Goal: Task Accomplishment & Management: Complete application form

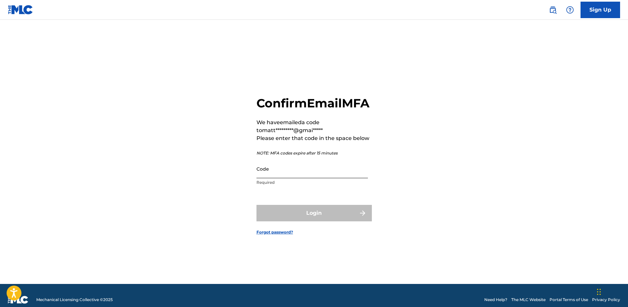
click at [289, 178] on input "Code" at bounding box center [311, 169] width 111 height 19
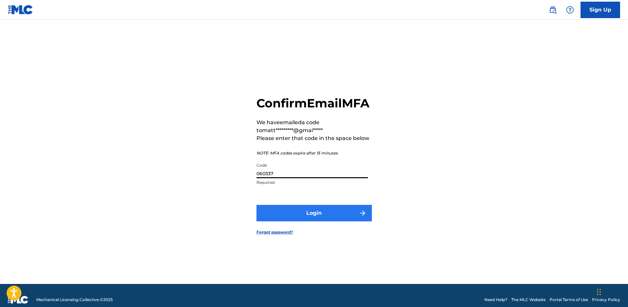
type input "060337"
click at [305, 219] on button "Login" at bounding box center [313, 213] width 115 height 16
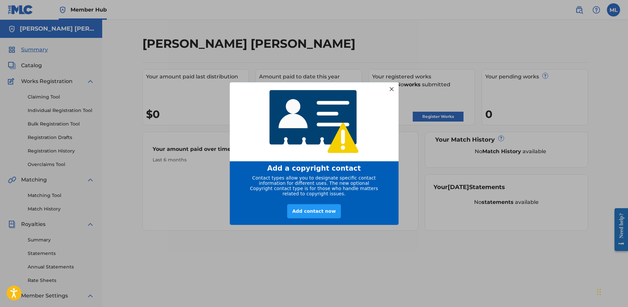
click at [395, 86] on div at bounding box center [391, 89] width 9 height 9
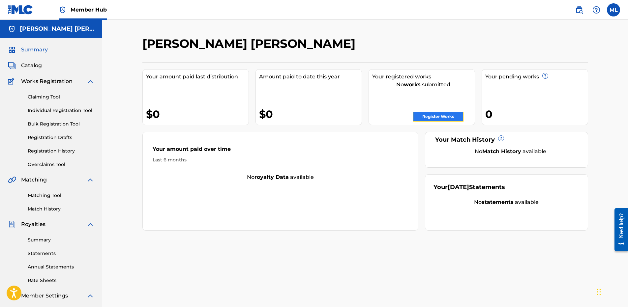
click at [443, 119] on link "Register Works" at bounding box center [438, 117] width 51 height 10
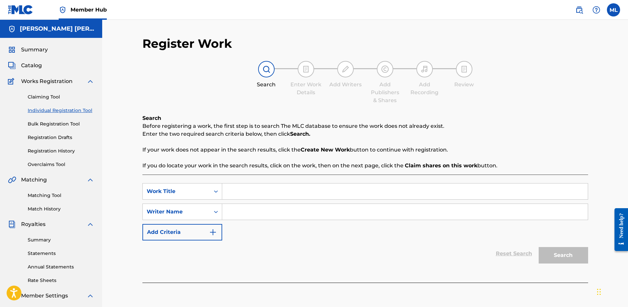
click at [276, 185] on input "Search Form" at bounding box center [404, 192] width 365 height 16
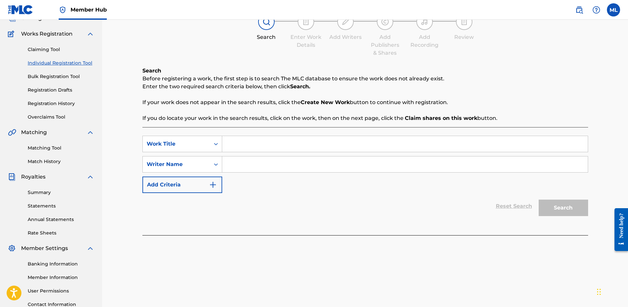
scroll to position [33, 0]
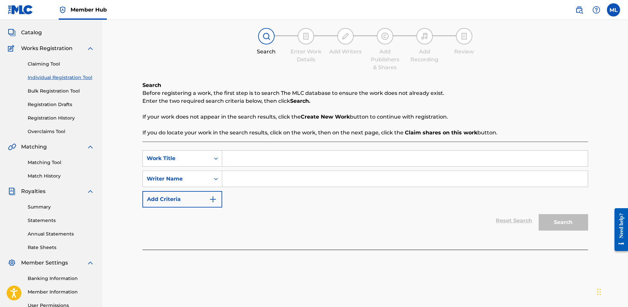
click at [240, 177] on input "Search Form" at bounding box center [404, 179] width 365 height 16
type input "[PERSON_NAME]"
click at [289, 211] on div "Reset Search Search" at bounding box center [365, 221] width 446 height 26
click at [260, 155] on input "Search Form" at bounding box center [404, 159] width 365 height 16
type input "the other half"
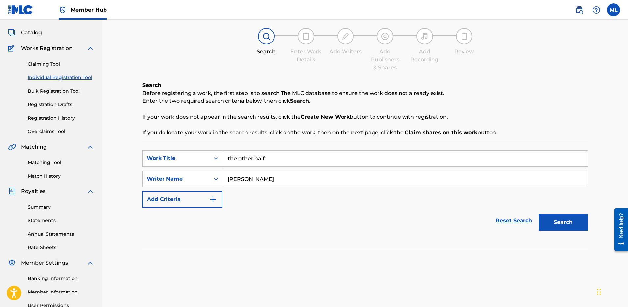
click at [539, 214] on button "Search" at bounding box center [563, 222] width 49 height 16
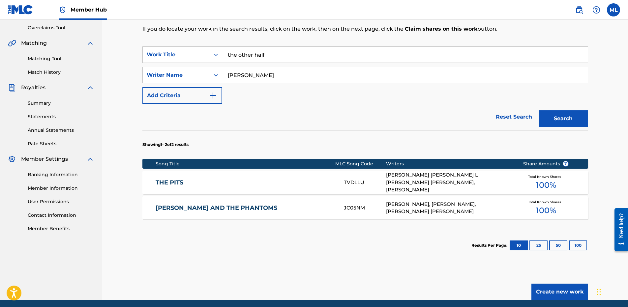
scroll to position [63, 0]
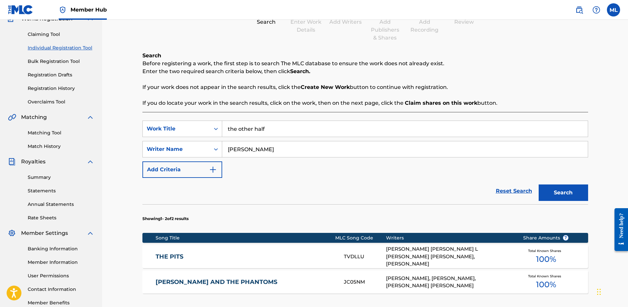
click at [266, 148] on input "[PERSON_NAME]" at bounding box center [404, 149] width 365 height 16
type input "[PERSON_NAME]"
click at [539, 185] on button "Search" at bounding box center [563, 193] width 49 height 16
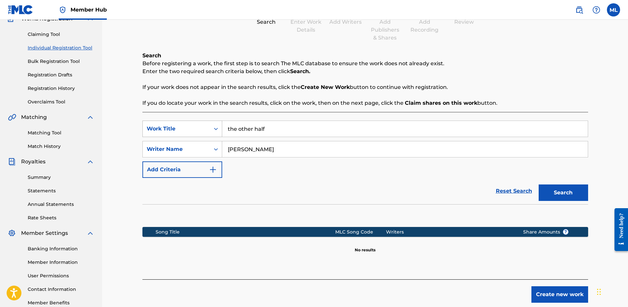
drag, startPoint x: 275, startPoint y: 131, endPoint x: 183, endPoint y: 122, distance: 93.0
click at [183, 122] on div "SearchWithCriteriab911a5b8-bb46-4df9-be08-9a27cae7f5b9 Work Title the other half" at bounding box center [365, 129] width 446 height 16
click at [241, 131] on input "Search Form" at bounding box center [404, 129] width 365 height 16
click at [239, 152] on input "[PERSON_NAME]" at bounding box center [404, 149] width 365 height 16
type input "[PERSON_NAME] [PERSON_NAME]"
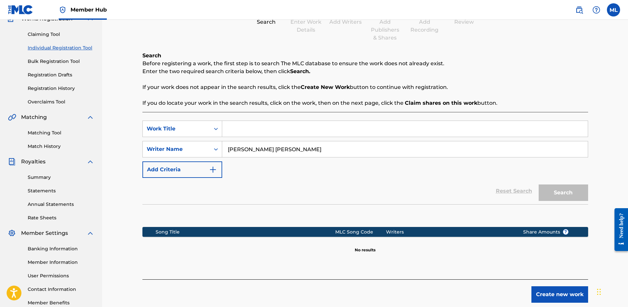
click at [255, 132] on input "Search Form" at bounding box center [404, 129] width 365 height 16
type input "The"
click at [539, 185] on button "Search" at bounding box center [563, 193] width 49 height 16
drag, startPoint x: 265, startPoint y: 127, endPoint x: 222, endPoint y: 126, distance: 42.9
click at [222, 126] on input "The" at bounding box center [404, 129] width 365 height 16
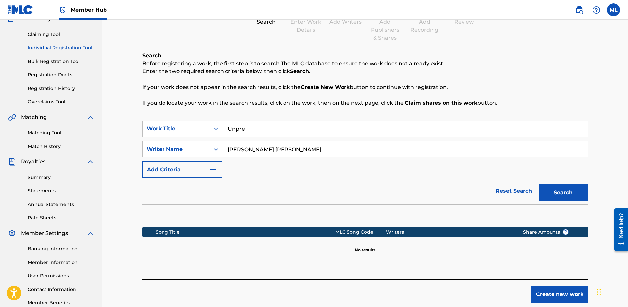
type input "Unpre"
click at [539, 185] on button "Search" at bounding box center [563, 193] width 49 height 16
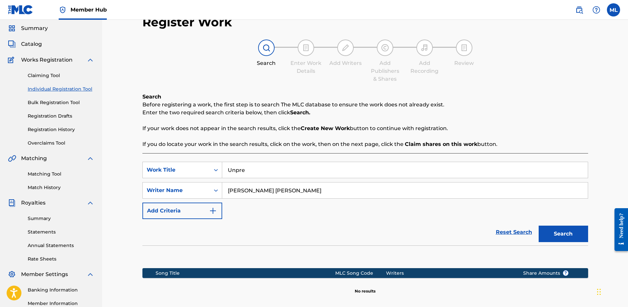
scroll to position [33, 0]
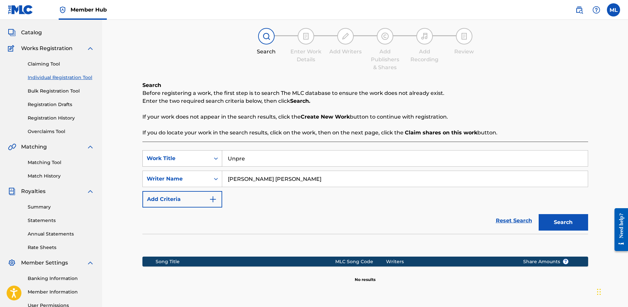
drag, startPoint x: 238, startPoint y: 159, endPoint x: 199, endPoint y: 154, distance: 39.2
click at [199, 154] on div "SearchWithCriteriab911a5b8-bb46-4df9-be08-9a27cae7f5b9 Work Title Unpre" at bounding box center [365, 158] width 446 height 16
type input "Unpredictable Path"
click at [539, 214] on button "Search" at bounding box center [563, 222] width 49 height 16
drag, startPoint x: 305, startPoint y: 174, endPoint x: 170, endPoint y: 186, distance: 134.6
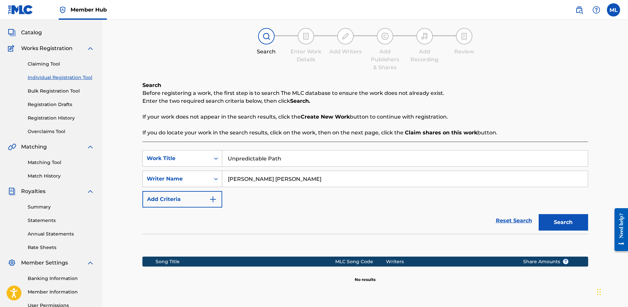
click at [170, 186] on div "SearchWithCriteria5a29595e-5e1d-4128-87ad-123aa5eb080e Writer Name [PERSON_NAME…" at bounding box center [365, 179] width 446 height 16
click at [249, 184] on input "Search Form" at bounding box center [404, 179] width 365 height 16
type input "[PERSON_NAME]"
click at [539, 214] on button "Search" at bounding box center [563, 222] width 49 height 16
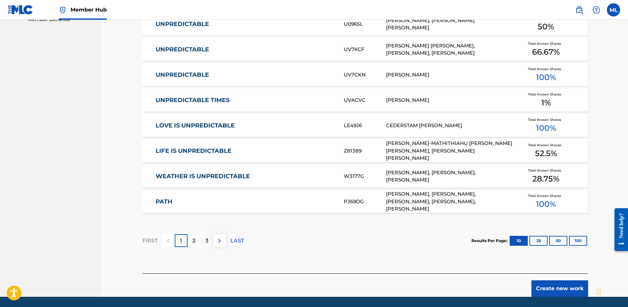
scroll to position [363, 0]
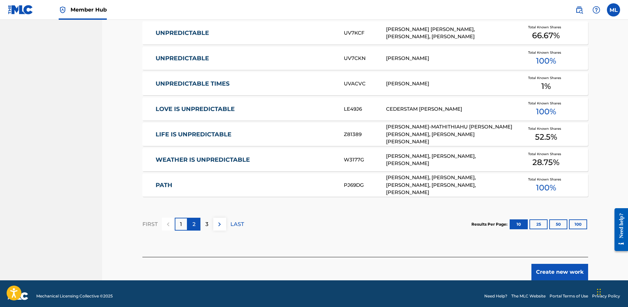
click at [194, 223] on p "2" at bounding box center [193, 224] width 3 height 8
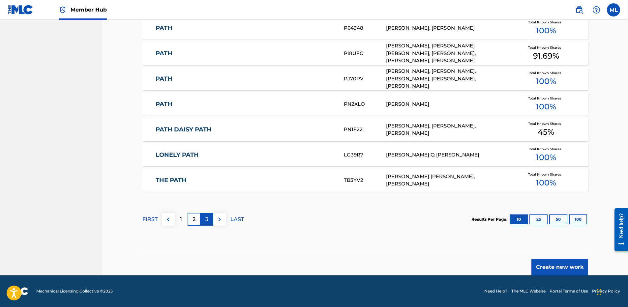
click at [205, 222] on p "3" at bounding box center [206, 220] width 3 height 8
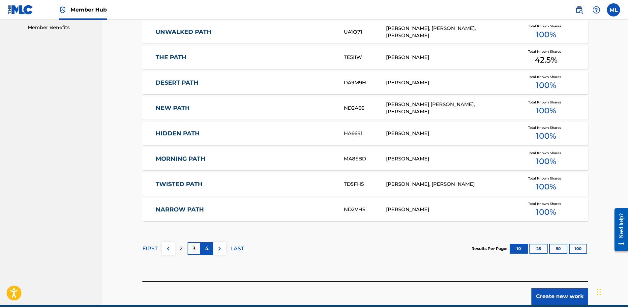
scroll to position [367, 0]
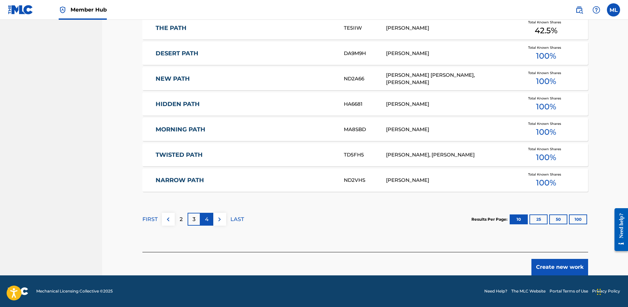
click at [210, 221] on div "4" at bounding box center [206, 219] width 13 height 13
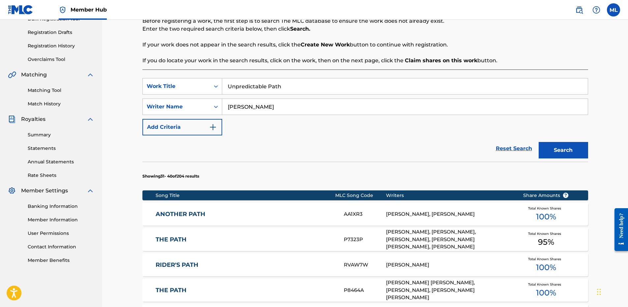
scroll to position [104, 0]
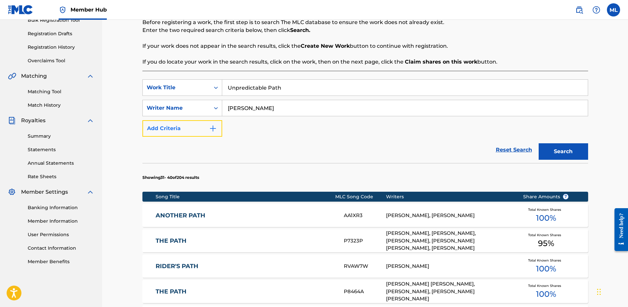
click at [216, 129] on img "Search Form" at bounding box center [213, 129] width 8 height 8
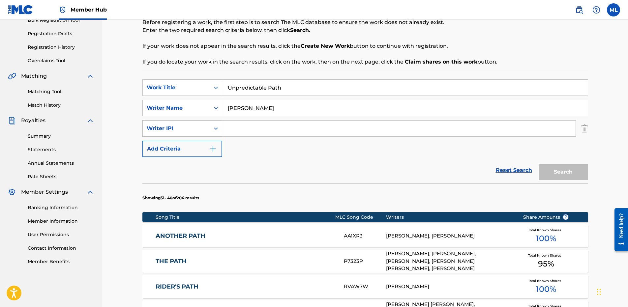
click at [216, 128] on icon "Search Form" at bounding box center [216, 128] width 7 height 7
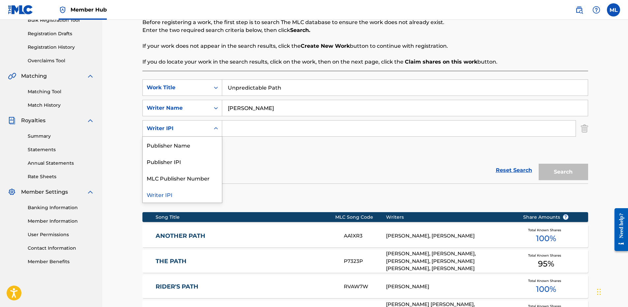
click at [216, 128] on icon "Search Form" at bounding box center [216, 128] width 7 height 7
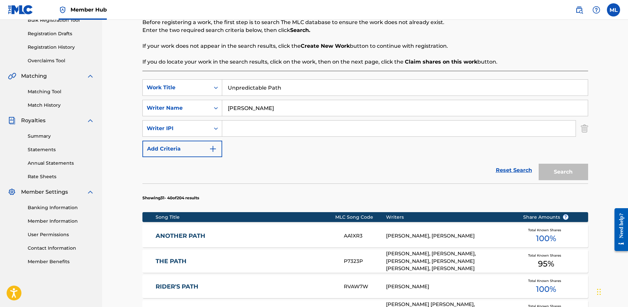
click at [257, 127] on input "Search Form" at bounding box center [398, 129] width 353 height 16
paste input "00878164000"
drag, startPoint x: 238, startPoint y: 129, endPoint x: 193, endPoint y: 127, distance: 45.5
click at [193, 127] on div "SearchWithCriteria91cf9013-29d6-41c3-820e-5888f8e2dec6 Writer IPI 00878164000" at bounding box center [365, 128] width 446 height 16
type input "00878164000"
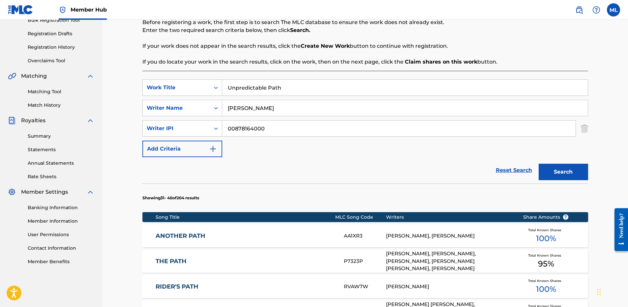
drag, startPoint x: 254, startPoint y: 110, endPoint x: 288, endPoint y: 86, distance: 41.7
click at [254, 109] on input "[PERSON_NAME]" at bounding box center [404, 108] width 365 height 16
drag, startPoint x: 277, startPoint y: 84, endPoint x: 190, endPoint y: 77, distance: 87.3
click at [190, 77] on div "SearchWithCriteriab911a5b8-bb46-4df9-be08-9a27cae7f5b9 Work Title Unpredictable…" at bounding box center [365, 303] width 446 height 465
click at [248, 110] on input "[PERSON_NAME]" at bounding box center [404, 108] width 365 height 16
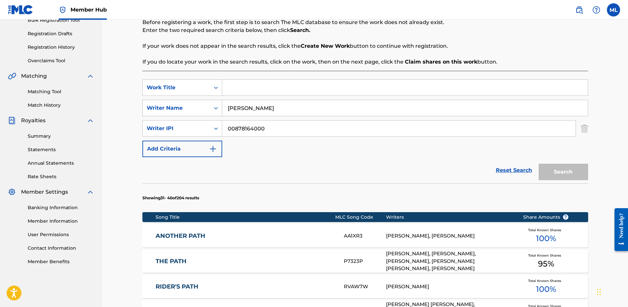
drag, startPoint x: 248, startPoint y: 110, endPoint x: 199, endPoint y: 106, distance: 48.6
click at [199, 106] on div "SearchWithCriteria5a29595e-5e1d-4128-87ad-123aa5eb080e Writer Name [PERSON_NAME]" at bounding box center [365, 108] width 446 height 16
click at [249, 91] on input "Search Form" at bounding box center [404, 88] width 365 height 16
type input "I"
type input "I love"
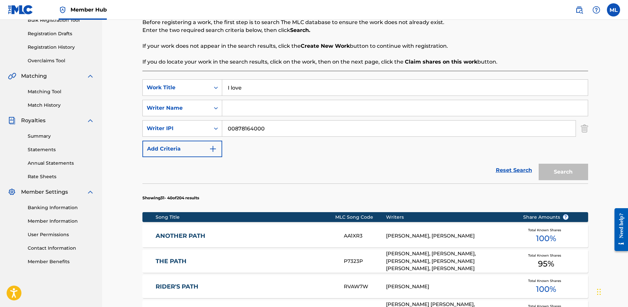
click at [248, 110] on input "Search Form" at bounding box center [404, 108] width 365 height 16
type input "[PERSON_NAME]"
click at [572, 169] on button "Search" at bounding box center [563, 172] width 49 height 16
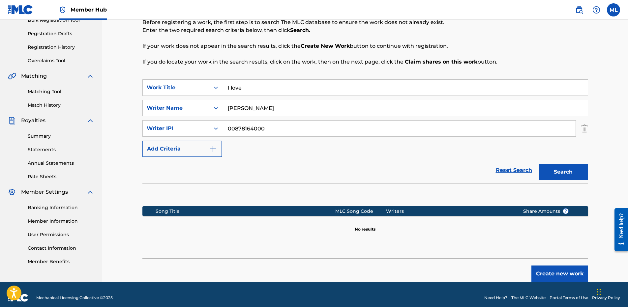
drag, startPoint x: 251, startPoint y: 108, endPoint x: 222, endPoint y: 106, distance: 29.4
click at [222, 106] on input "[PERSON_NAME]" at bounding box center [404, 108] width 365 height 16
type input "[PERSON_NAME]"
click at [539, 164] on button "Search" at bounding box center [563, 172] width 49 height 16
click at [203, 87] on div "SearchWithCriteriab911a5b8-bb46-4df9-be08-9a27cae7f5b9 Work Title I love" at bounding box center [365, 87] width 446 height 16
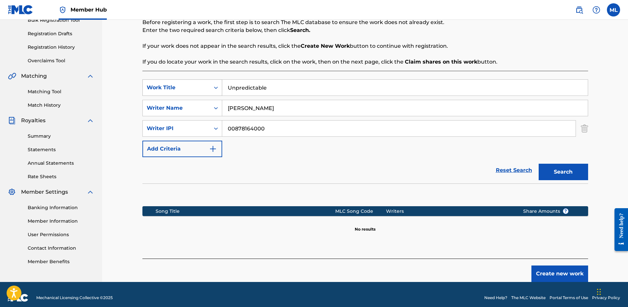
type input "Unpredictable"
click at [539, 164] on button "Search" at bounding box center [563, 172] width 49 height 16
drag, startPoint x: 292, startPoint y: 92, endPoint x: 182, endPoint y: 77, distance: 110.8
click at [182, 77] on div "SearchWithCriteriab911a5b8-bb46-4df9-be08-9a27cae7f5b9 Work Title Unpredictable…" at bounding box center [365, 165] width 446 height 188
type input "Path"
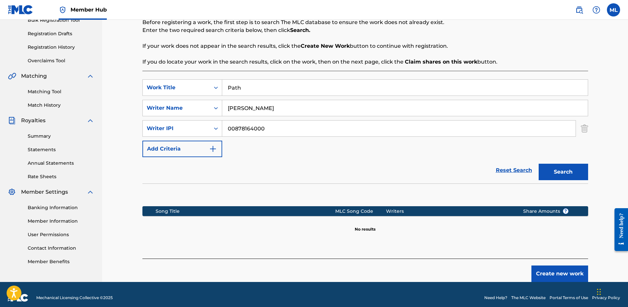
click at [539, 164] on button "Search" at bounding box center [563, 172] width 49 height 16
click at [210, 127] on div "Search Form" at bounding box center [216, 129] width 12 height 16
click at [210, 128] on div "Search Form" at bounding box center [216, 129] width 12 height 16
drag, startPoint x: 271, startPoint y: 130, endPoint x: 202, endPoint y: 125, distance: 69.4
click at [202, 125] on div "SearchWithCriteria91cf9013-29d6-41c3-820e-5888f8e2dec6 Writer IPI 00878164000" at bounding box center [365, 128] width 446 height 16
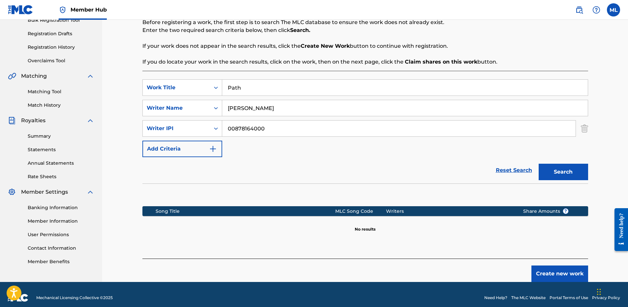
paste input "199"
type input "00878164199"
click at [569, 175] on button "Search" at bounding box center [563, 172] width 49 height 16
click at [197, 129] on div "Writer IPI" at bounding box center [176, 129] width 59 height 8
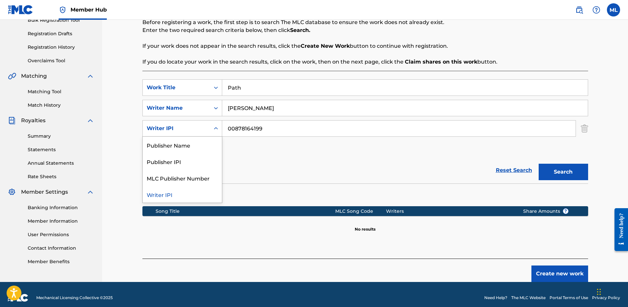
click at [197, 129] on div "Writer IPI" at bounding box center [176, 129] width 59 height 8
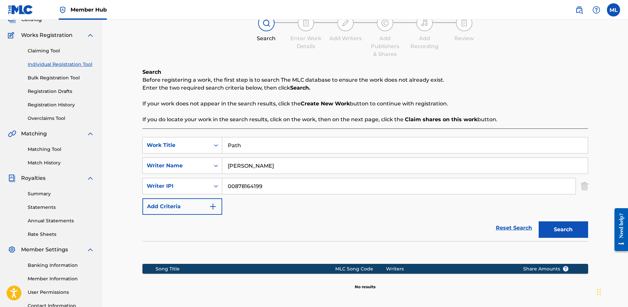
scroll to position [99, 0]
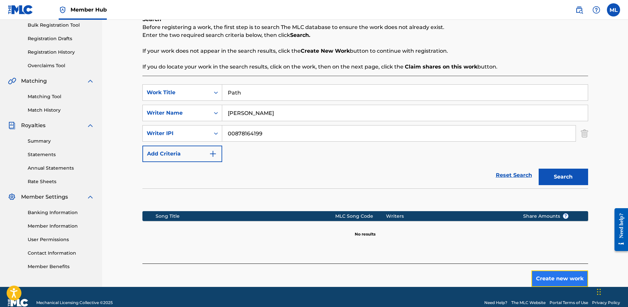
click at [557, 275] on button "Create new work" at bounding box center [559, 279] width 57 height 16
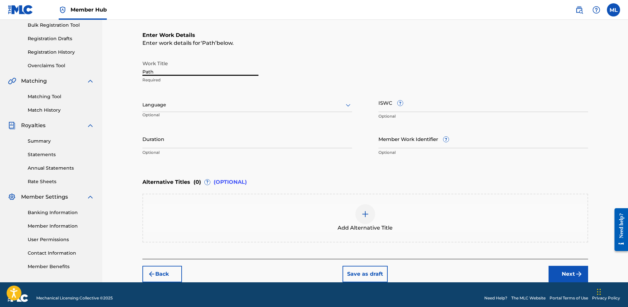
drag, startPoint x: 185, startPoint y: 71, endPoint x: 109, endPoint y: 65, distance: 75.7
click at [109, 65] on div "Register Work Search Enter Work Details Add Writers Add Publishers & Shares Add…" at bounding box center [365, 102] width 526 height 362
type input "Unpredictable Path"
click at [247, 111] on div "Language" at bounding box center [247, 105] width 210 height 14
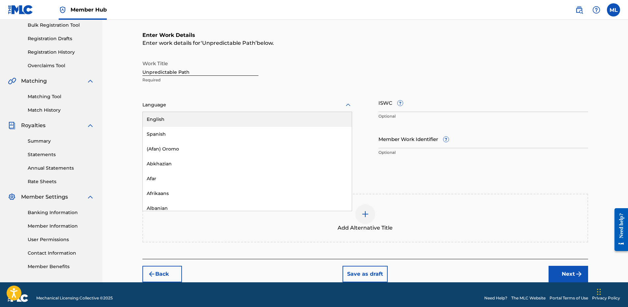
click at [213, 122] on div "English" at bounding box center [247, 119] width 209 height 15
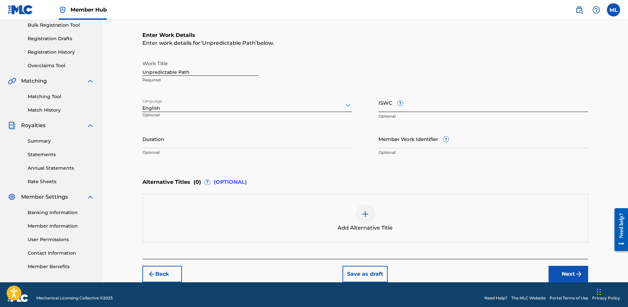
click at [435, 109] on input "ISWC ?" at bounding box center [483, 102] width 210 height 19
click at [186, 144] on input "Duration" at bounding box center [247, 139] width 210 height 19
click at [165, 141] on input "Duration" at bounding box center [247, 139] width 210 height 19
type input "02:37"
click at [393, 164] on div "Enter Work Details Enter work details for ‘ Unpredictable Path ’ below. Work Ti…" at bounding box center [365, 95] width 446 height 160
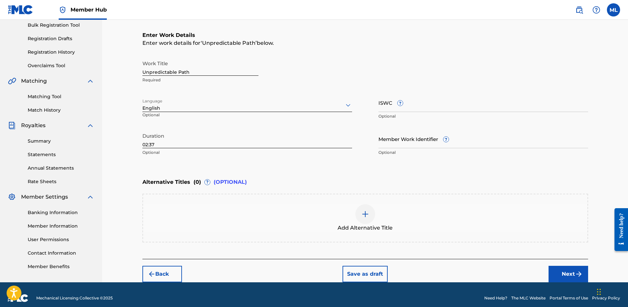
click at [319, 172] on div "Enter Work Details Enter work details for ‘ Unpredictable Path ’ below. Work Ti…" at bounding box center [365, 95] width 446 height 160
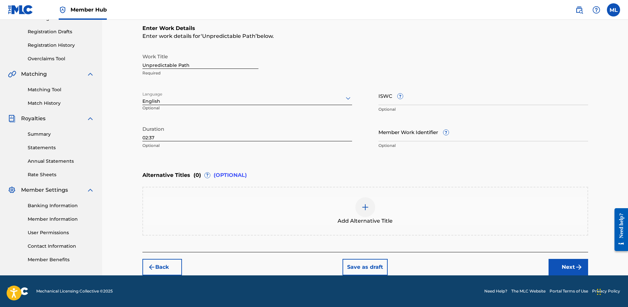
click at [294, 164] on div "Enter Work Details Enter work details for ‘ Unpredictable Path ’ below. Work Ti…" at bounding box center [365, 89] width 446 height 160
click at [568, 265] on button "Next" at bounding box center [568, 267] width 40 height 16
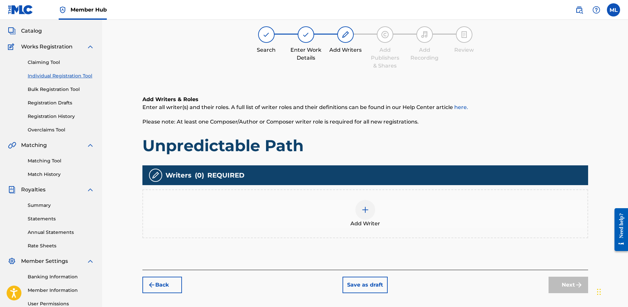
scroll to position [30, 0]
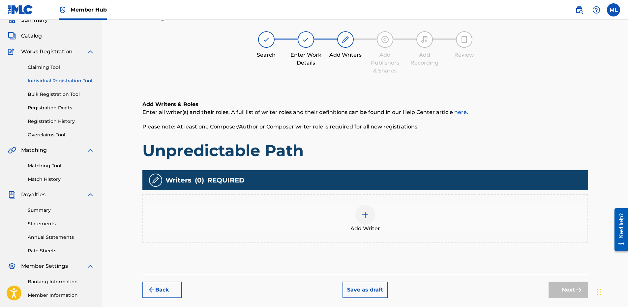
click at [256, 223] on div "Add Writer" at bounding box center [365, 219] width 444 height 28
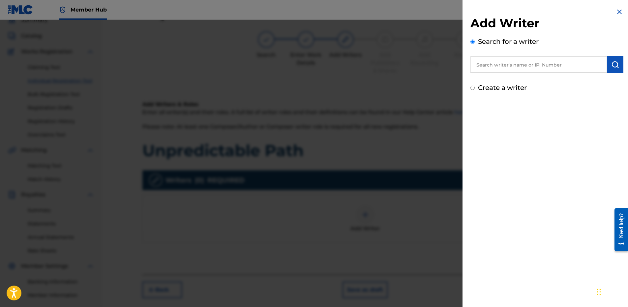
click at [474, 87] on input "Create a writer" at bounding box center [472, 88] width 4 height 4
radio input "false"
radio input "true"
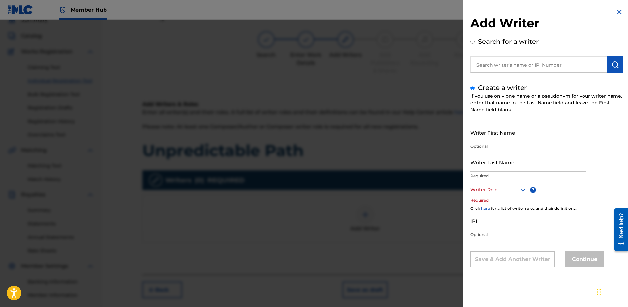
click at [502, 138] on input "Writer First Name" at bounding box center [528, 132] width 116 height 19
drag, startPoint x: 510, startPoint y: 137, endPoint x: 493, endPoint y: 138, distance: 16.9
click at [493, 138] on input "[PERSON_NAME]" at bounding box center [528, 132] width 116 height 19
type input "[PERSON_NAME]"
click at [485, 170] on input "Writer Last Name" at bounding box center [528, 162] width 116 height 19
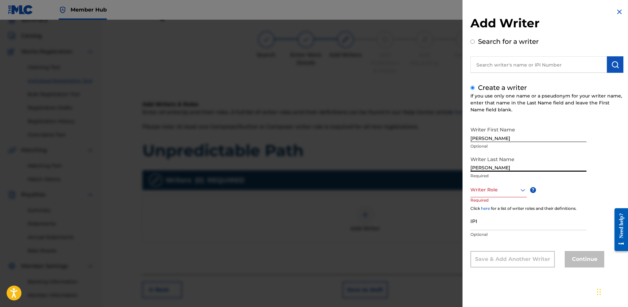
type input "[PERSON_NAME]"
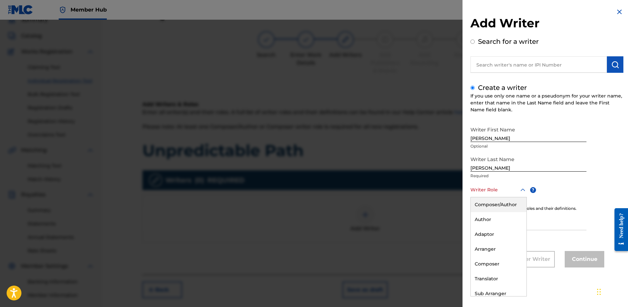
click at [512, 191] on div at bounding box center [498, 190] width 56 height 8
click at [508, 205] on div "Composer/Author" at bounding box center [499, 204] width 56 height 15
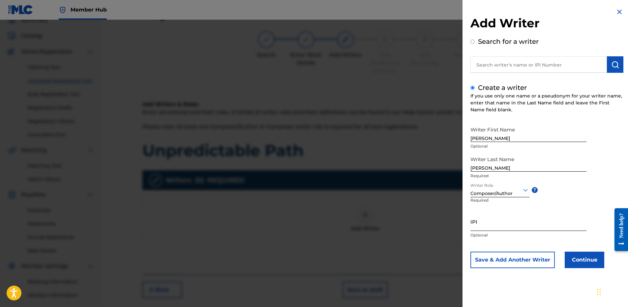
click at [486, 225] on input "IPI" at bounding box center [528, 221] width 116 height 19
click at [489, 225] on input "IPI" at bounding box center [528, 221] width 116 height 19
paste input "00878164000"
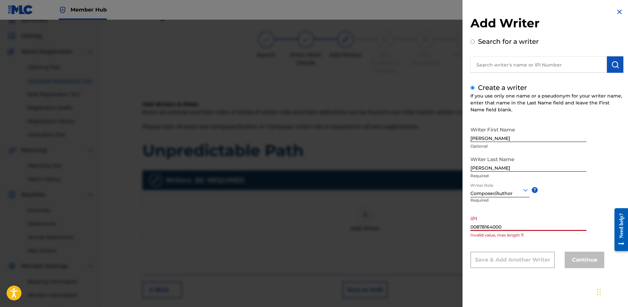
type input "00878164000"
click at [548, 238] on p "Invalid value, max length 11" at bounding box center [528, 235] width 116 height 6
click at [537, 224] on input "00878164000" at bounding box center [528, 221] width 116 height 19
drag, startPoint x: 534, startPoint y: 224, endPoint x: 459, endPoint y: 226, distance: 74.5
click at [461, 227] on div "Add Writer Search for a writer Create a writer If you use only one name or a ps…" at bounding box center [314, 163] width 628 height 287
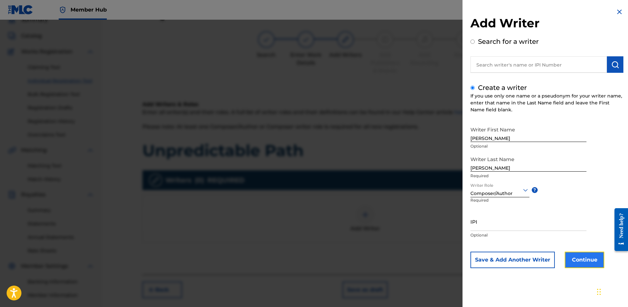
click at [585, 261] on button "Continue" at bounding box center [585, 260] width 40 height 16
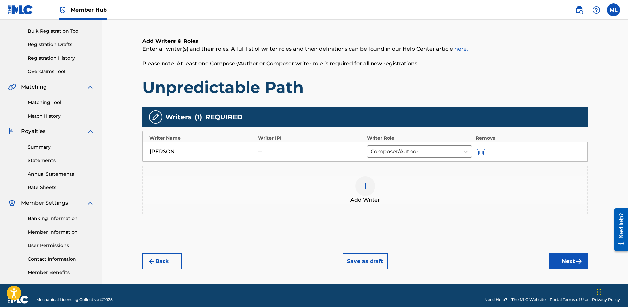
scroll to position [96, 0]
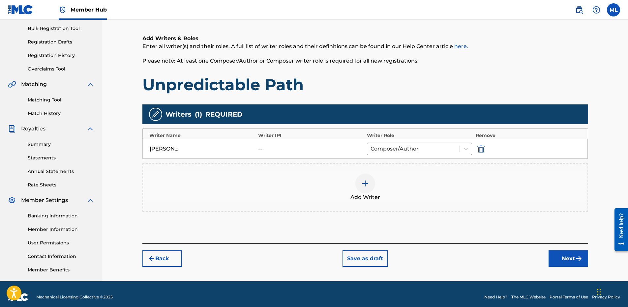
click at [263, 149] on div "--" at bounding box center [273, 149] width 30 height 8
click at [412, 148] on div at bounding box center [413, 148] width 86 height 9
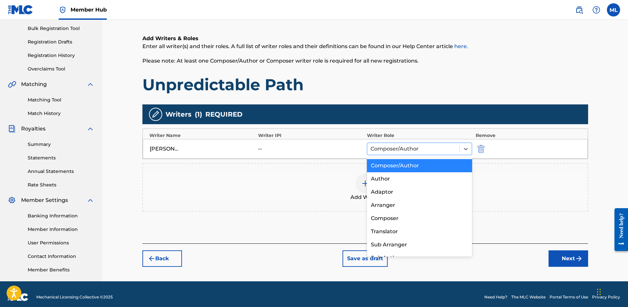
click at [412, 148] on div at bounding box center [413, 148] width 86 height 9
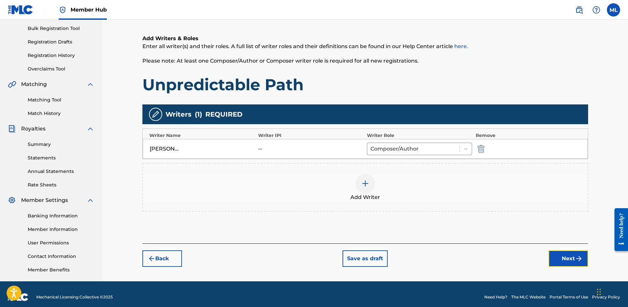
drag, startPoint x: 571, startPoint y: 258, endPoint x: 561, endPoint y: 258, distance: 10.9
click at [571, 258] on button "Next" at bounding box center [568, 258] width 40 height 16
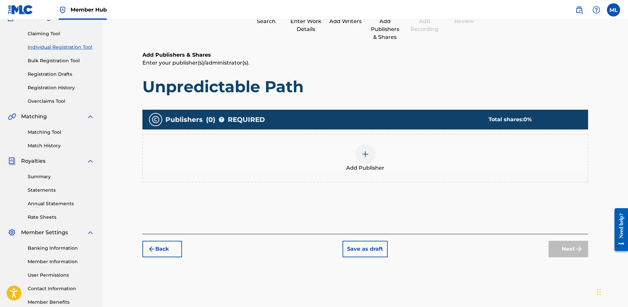
scroll to position [30, 0]
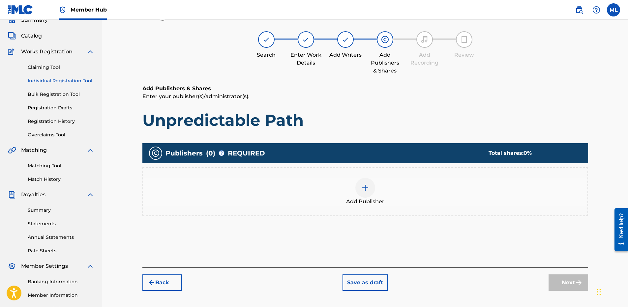
click at [365, 194] on div at bounding box center [365, 188] width 20 height 20
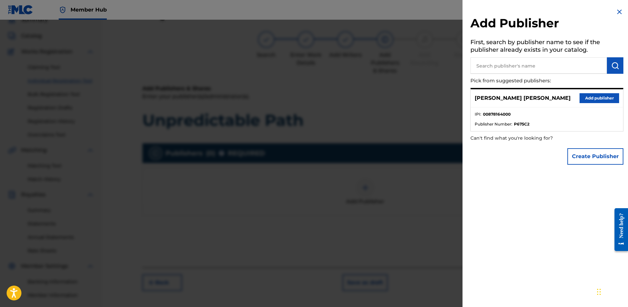
click at [533, 124] on li "Publisher Number : P675C2" at bounding box center [547, 124] width 144 height 6
click at [593, 99] on button "Add publisher" at bounding box center [599, 98] width 40 height 10
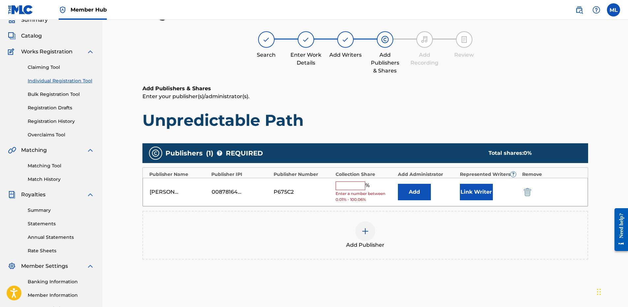
click at [358, 186] on input "text" at bounding box center [351, 186] width 30 height 9
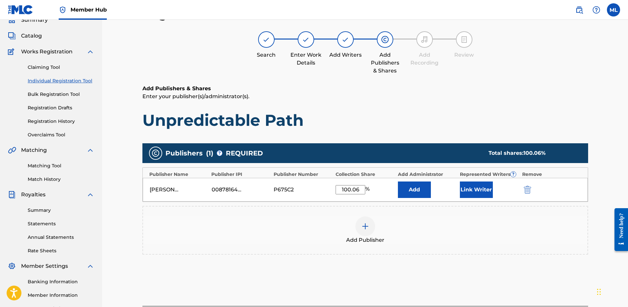
type input "100.06"
click at [412, 278] on div "Add Publishers & Shares Enter your publisher(s)/administrator(s). Unpredictable…" at bounding box center [365, 195] width 446 height 221
click at [483, 193] on button "Link Writer" at bounding box center [476, 190] width 33 height 16
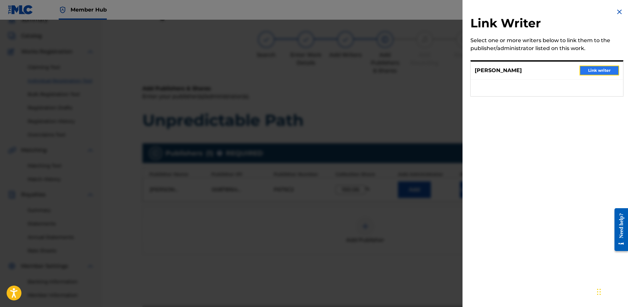
click at [602, 68] on button "Link writer" at bounding box center [599, 71] width 40 height 10
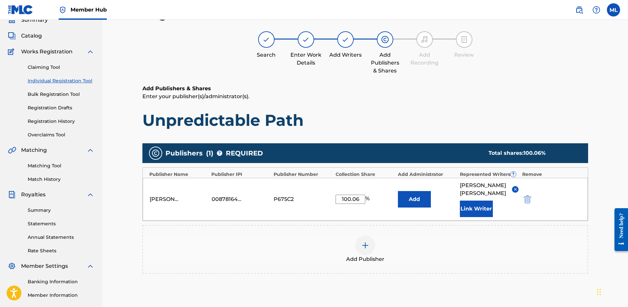
click at [514, 188] on img at bounding box center [515, 189] width 5 height 5
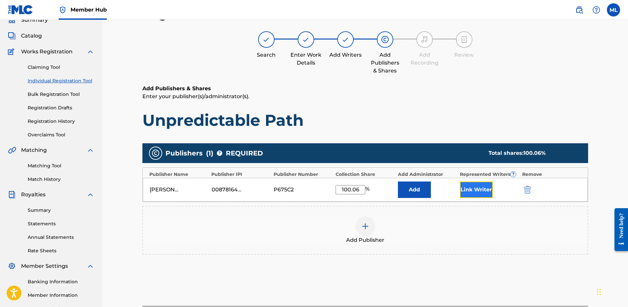
click at [480, 191] on button "Link Writer" at bounding box center [476, 190] width 33 height 16
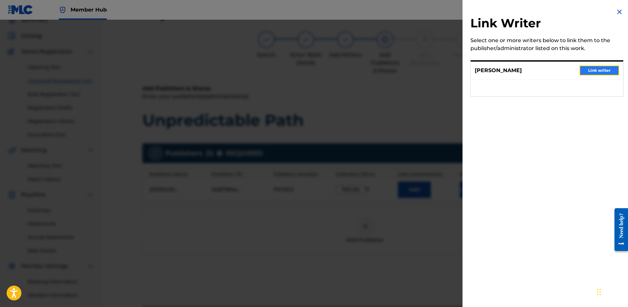
click at [592, 72] on button "Link writer" at bounding box center [599, 71] width 40 height 10
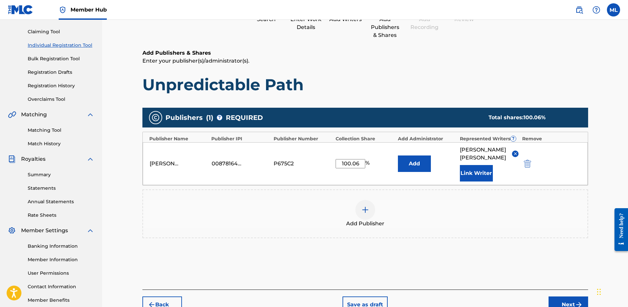
scroll to position [102, 0]
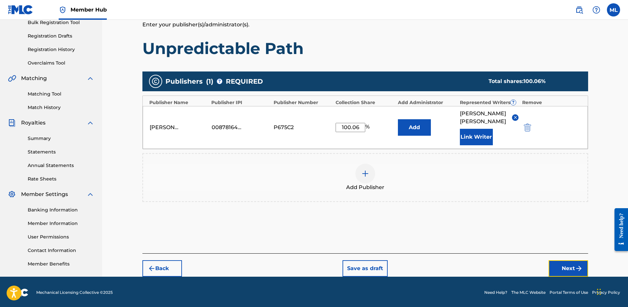
click at [565, 262] on button "Next" at bounding box center [568, 268] width 40 height 16
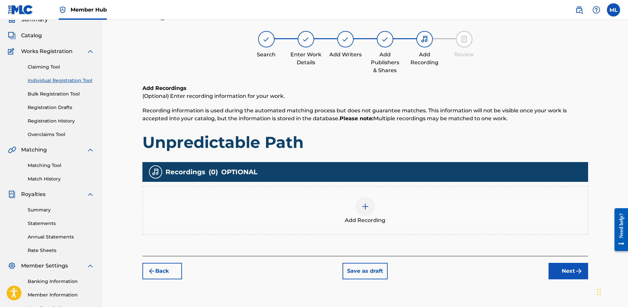
scroll to position [30, 0]
click at [373, 205] on div at bounding box center [365, 207] width 20 height 20
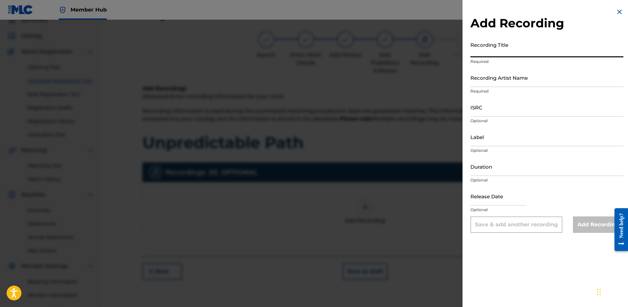
click at [517, 56] on input "Recording Title" at bounding box center [546, 48] width 153 height 19
type input "Unpredictable Path"
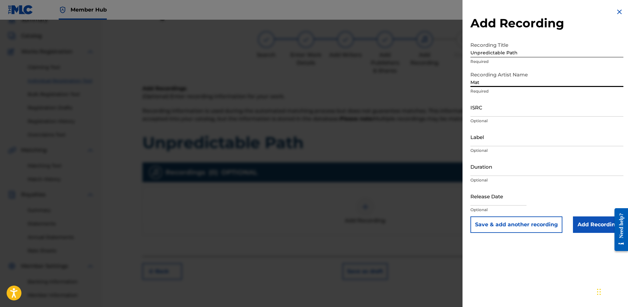
type input "[PERSON_NAME] [PERSON_NAME]"
type input "na"
click at [511, 278] on div "Add Recording Recording Title Unpredictable Path Required Recording Artist Name…" at bounding box center [546, 153] width 169 height 307
drag, startPoint x: 478, startPoint y: 141, endPoint x: 449, endPoint y: 140, distance: 29.0
click at [449, 140] on div "Add Recording Recording Title Unpredictable Path Required Recording Artist Name…" at bounding box center [314, 163] width 628 height 287
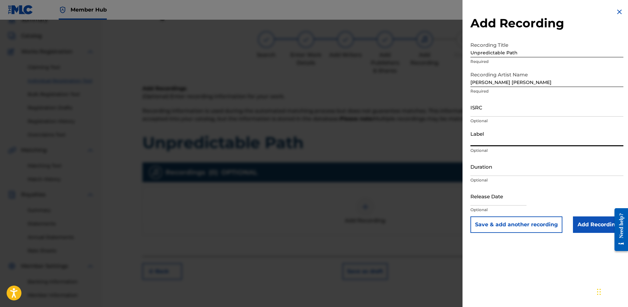
click at [485, 142] on input "Label" at bounding box center [546, 137] width 153 height 19
type input "NA"
click at [511, 274] on div "Add Recording Recording Title Unpredictable Path Required Recording Artist Name…" at bounding box center [546, 153] width 169 height 307
click at [502, 169] on input "Duration" at bounding box center [546, 166] width 153 height 19
click at [562, 187] on div "Release Date Optional" at bounding box center [546, 202] width 153 height 30
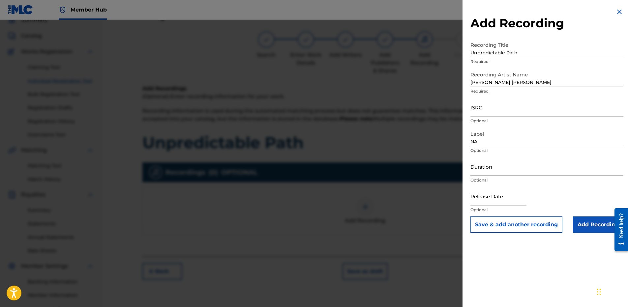
click at [510, 169] on input "Duration" at bounding box center [546, 166] width 153 height 19
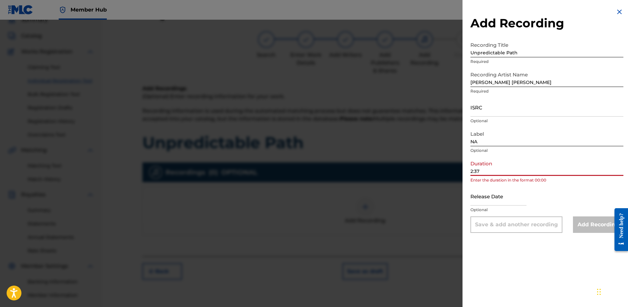
click at [547, 190] on div "Release Date Optional" at bounding box center [546, 202] width 153 height 30
click at [471, 171] on input "2:37" at bounding box center [546, 166] width 153 height 19
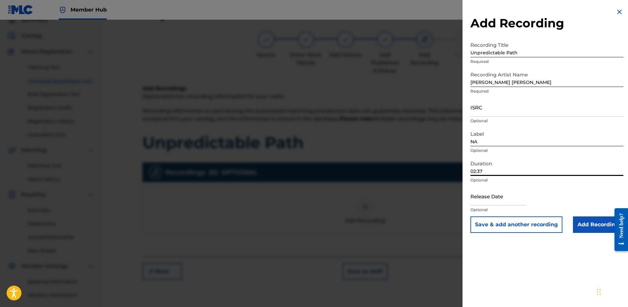
type input "02:37"
click at [498, 201] on input "text" at bounding box center [498, 196] width 56 height 19
select select "8"
select select "2025"
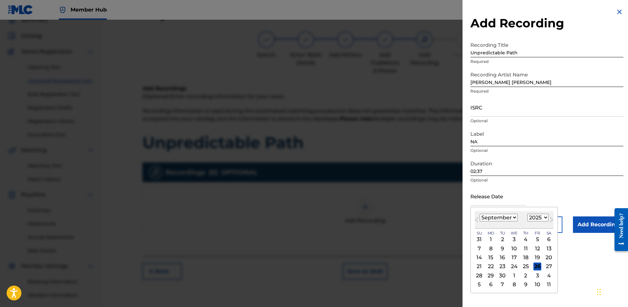
click at [505, 215] on select "January February March April May June July August September October November De…" at bounding box center [499, 218] width 38 height 8
select select "5"
click at [480, 214] on select "January February March April May June July August September October November De…" at bounding box center [499, 218] width 38 height 8
click at [527, 240] on div "5" at bounding box center [526, 240] width 8 height 8
type input "[DATE]"
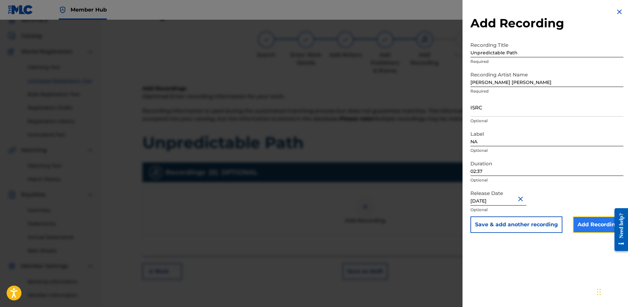
click at [585, 225] on input "Add Recording" at bounding box center [598, 225] width 50 height 16
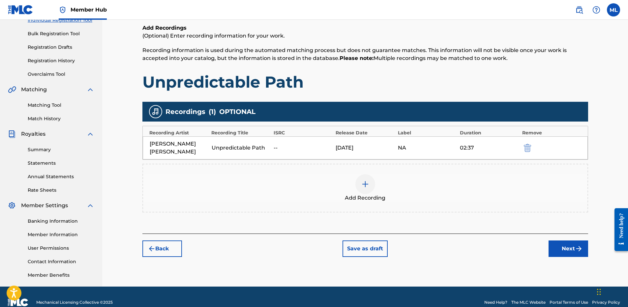
scroll to position [96, 0]
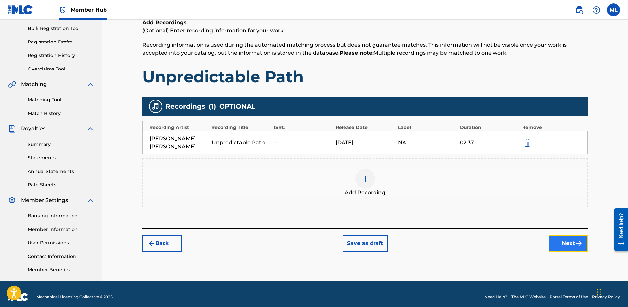
click at [558, 241] on button "Next" at bounding box center [568, 243] width 40 height 16
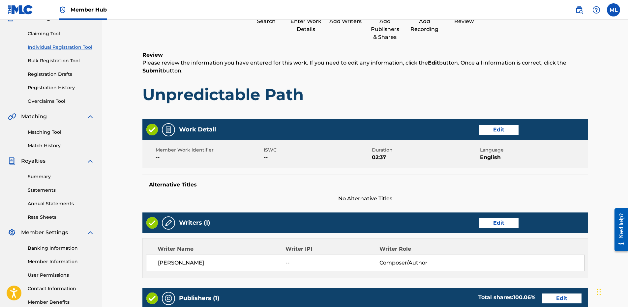
scroll to position [30, 0]
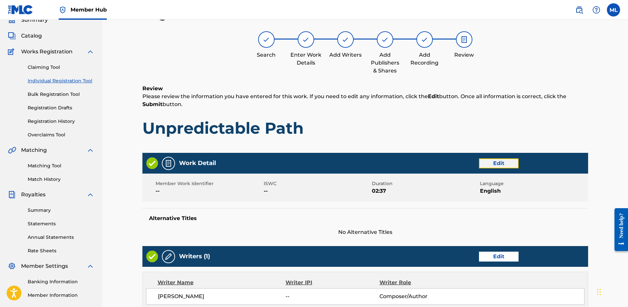
click at [487, 163] on button "Edit" at bounding box center [499, 164] width 40 height 10
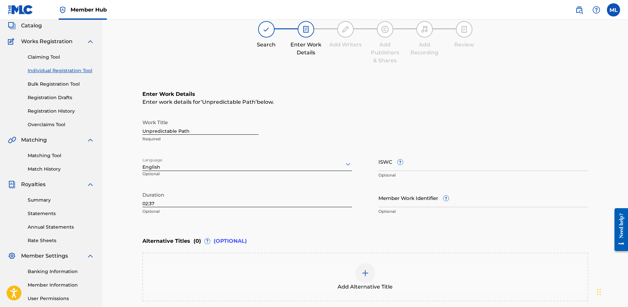
scroll to position [0, 0]
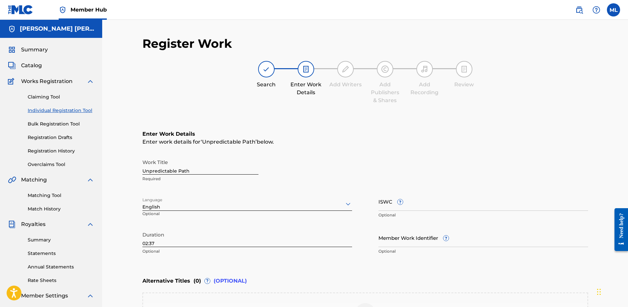
click at [463, 70] on img at bounding box center [464, 69] width 8 height 8
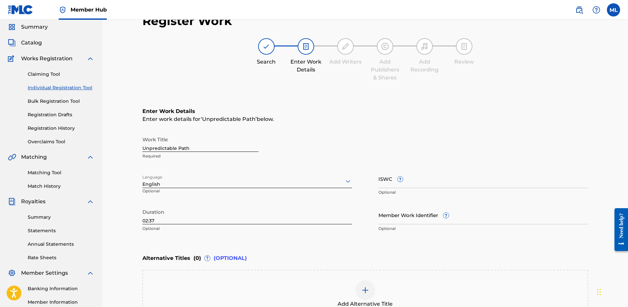
scroll to position [106, 0]
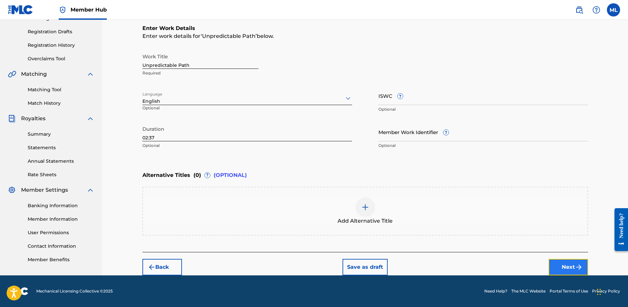
click at [559, 267] on button "Next" at bounding box center [568, 267] width 40 height 16
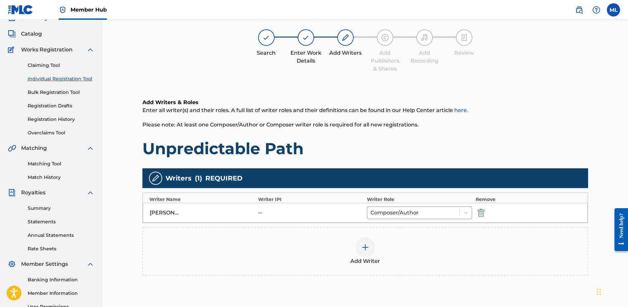
scroll to position [30, 0]
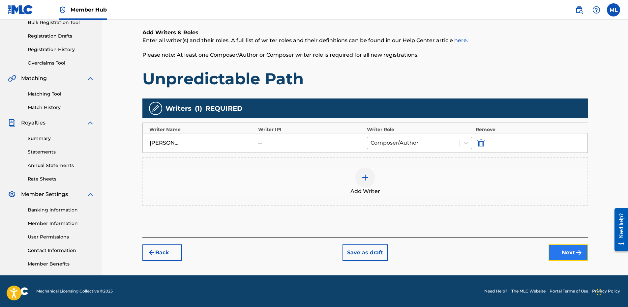
click at [570, 255] on button "Next" at bounding box center [568, 253] width 40 height 16
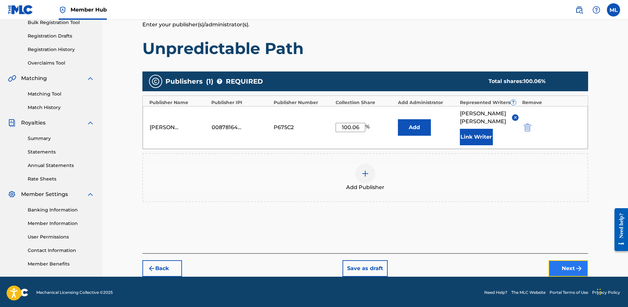
click at [568, 260] on button "Next" at bounding box center [568, 268] width 40 height 16
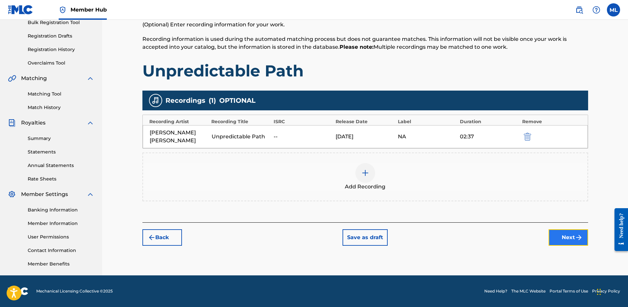
click at [568, 235] on button "Next" at bounding box center [568, 237] width 40 height 16
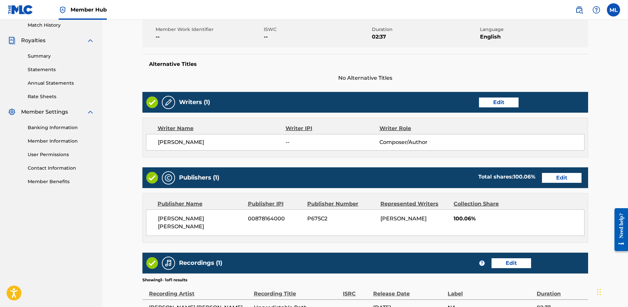
scroll to position [250, 0]
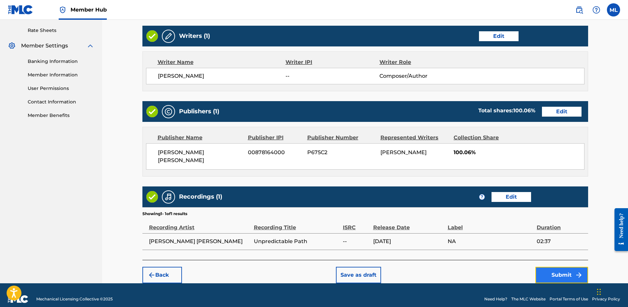
click at [554, 267] on button "Submit" at bounding box center [561, 275] width 53 height 16
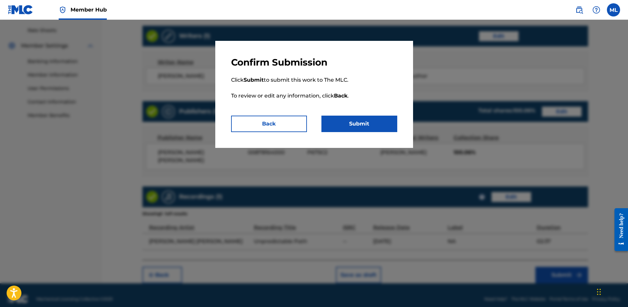
click at [343, 132] on div "Confirm Submission Click Submit to submit this work to The MLC. To review or ed…" at bounding box center [314, 94] width 198 height 107
click at [338, 127] on button "Submit" at bounding box center [359, 124] width 76 height 16
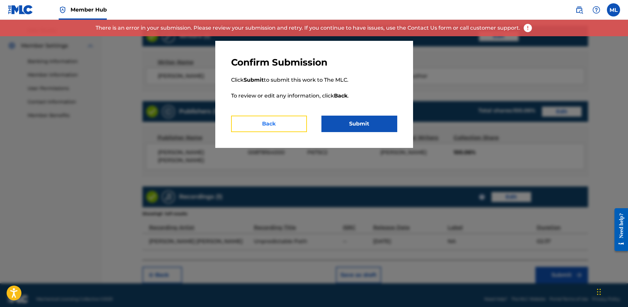
click at [275, 123] on button "Back" at bounding box center [269, 124] width 76 height 16
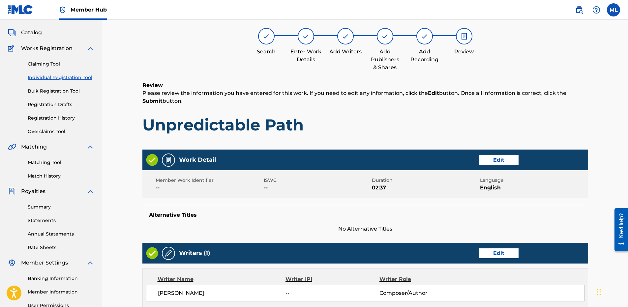
scroll to position [0, 0]
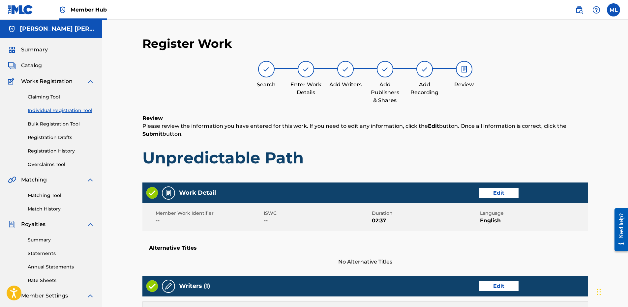
click at [186, 116] on h6 "Review" at bounding box center [365, 118] width 446 height 8
